Goal: Information Seeking & Learning: Learn about a topic

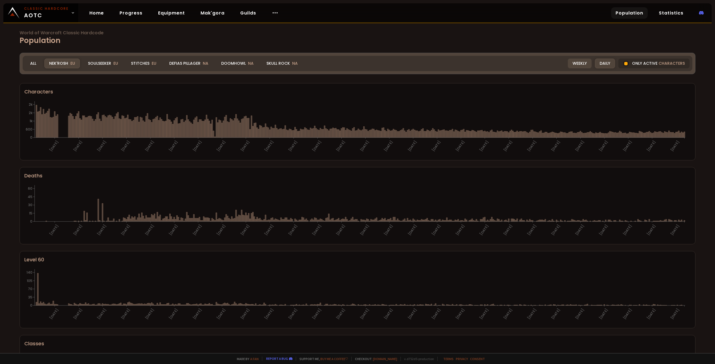
click at [583, 64] on div "Weekly" at bounding box center [579, 64] width 24 height 10
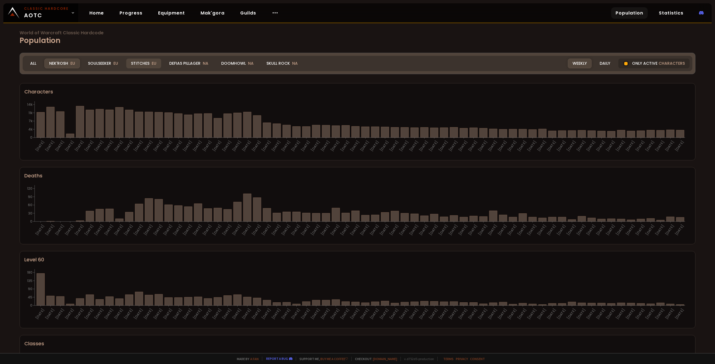
click at [127, 61] on div "Stitches EU" at bounding box center [143, 64] width 35 height 10
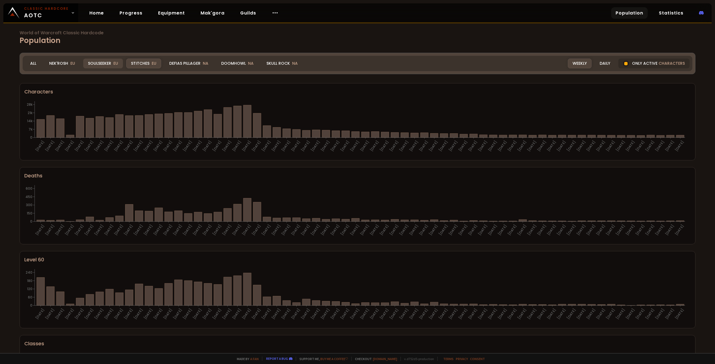
click at [98, 63] on div "Soulseeker EU" at bounding box center [103, 64] width 40 height 10
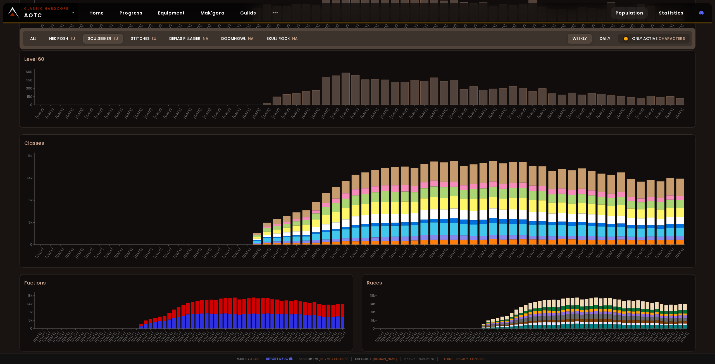
scroll to position [205, 0]
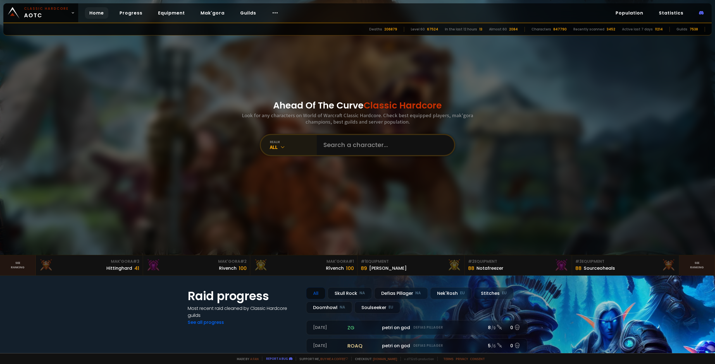
click at [291, 143] on div "realm" at bounding box center [293, 142] width 47 height 4
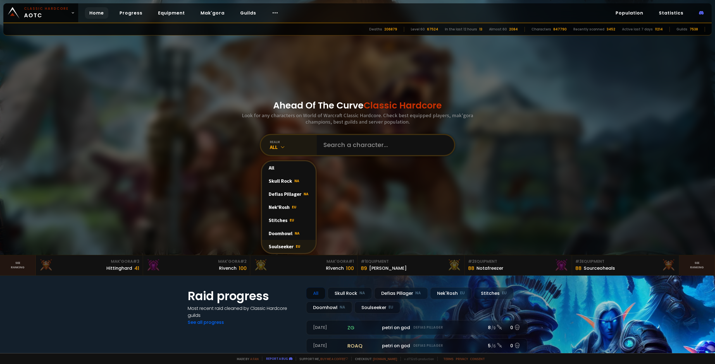
click at [282, 247] on div "Soulseeker EU" at bounding box center [289, 246] width 54 height 13
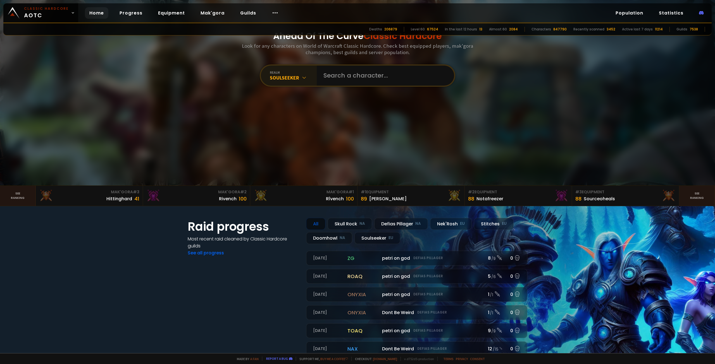
scroll to position [67, 0]
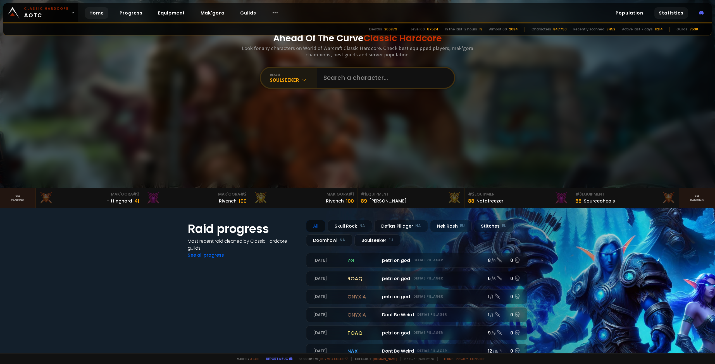
click at [664, 14] on link "Statistics" at bounding box center [670, 12] width 33 height 11
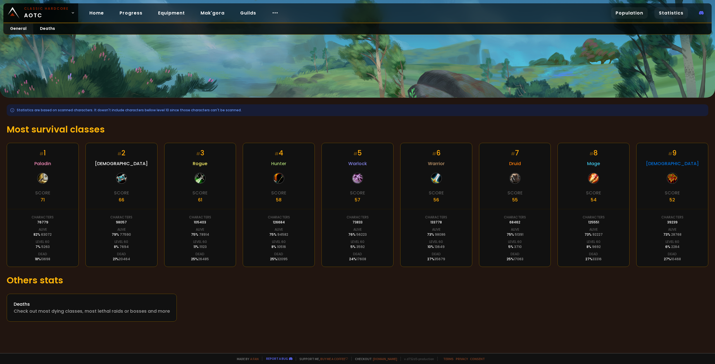
click at [639, 13] on link "Population" at bounding box center [629, 12] width 37 height 11
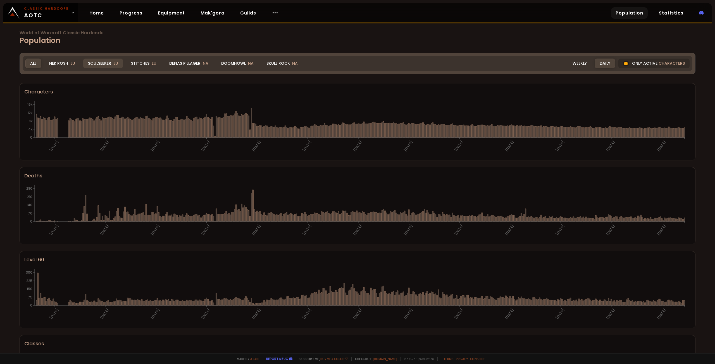
click at [100, 63] on div "Soulseeker EU" at bounding box center [103, 64] width 40 height 10
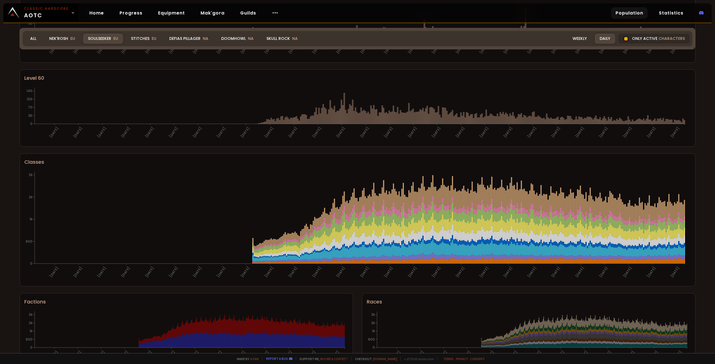
scroll to position [205, 0]
